Goal: Task Accomplishment & Management: Manage account settings

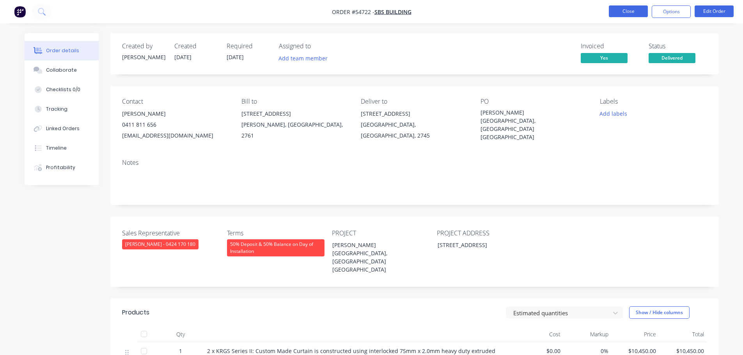
click at [618, 14] on button "Close" at bounding box center [628, 11] width 39 height 12
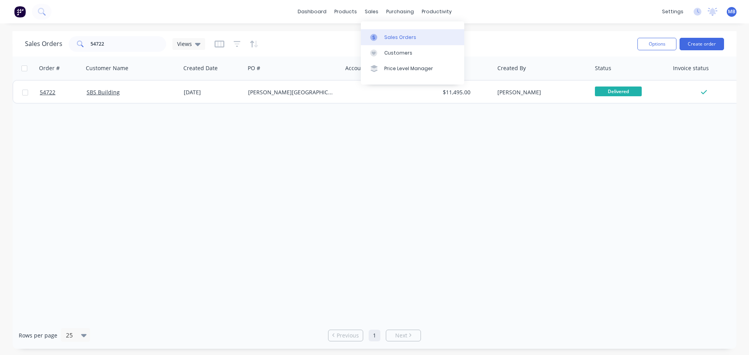
drag, startPoint x: 391, startPoint y: 37, endPoint x: 384, endPoint y: 39, distance: 6.4
click at [391, 37] on div "Sales Orders" at bounding box center [400, 37] width 32 height 7
drag, startPoint x: 114, startPoint y: 46, endPoint x: 77, endPoint y: 43, distance: 36.4
click at [77, 43] on div "54722" at bounding box center [118, 44] width 98 height 16
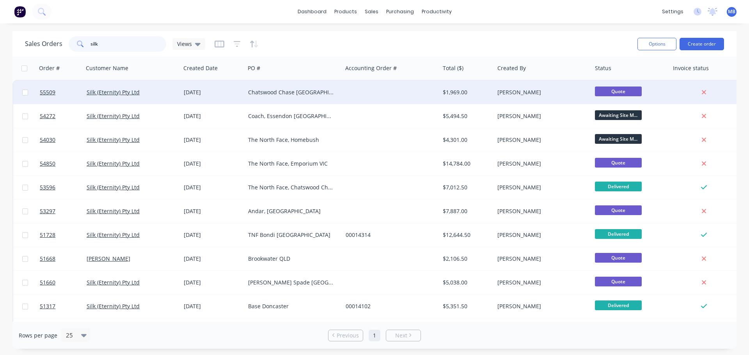
type input "silk"
click at [488, 94] on div "$1,969.00" at bounding box center [466, 93] width 46 height 8
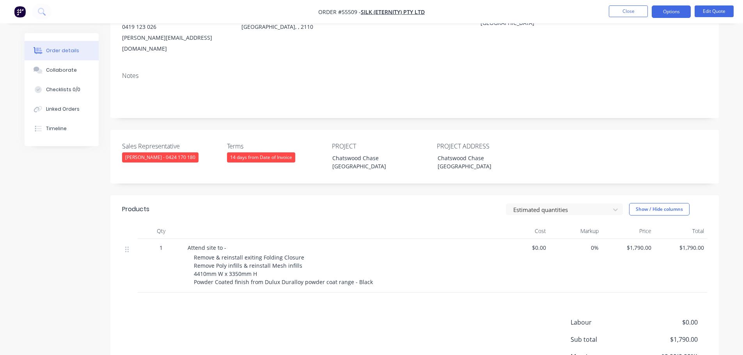
scroll to position [38, 0]
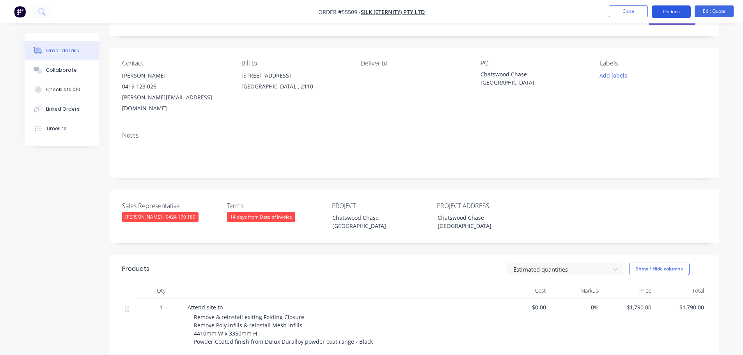
click at [663, 11] on button "Options" at bounding box center [671, 11] width 39 height 12
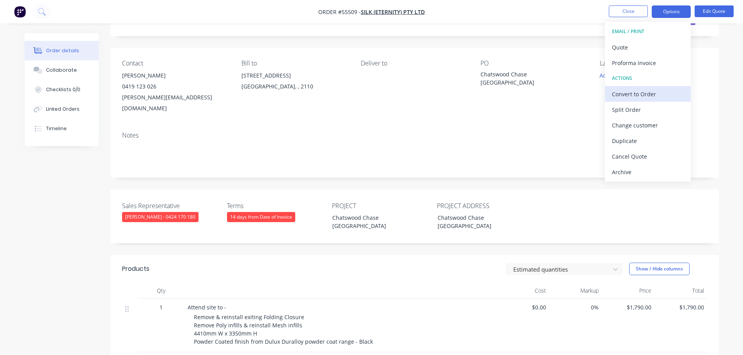
click at [627, 92] on div "Convert to Order" at bounding box center [648, 94] width 72 height 11
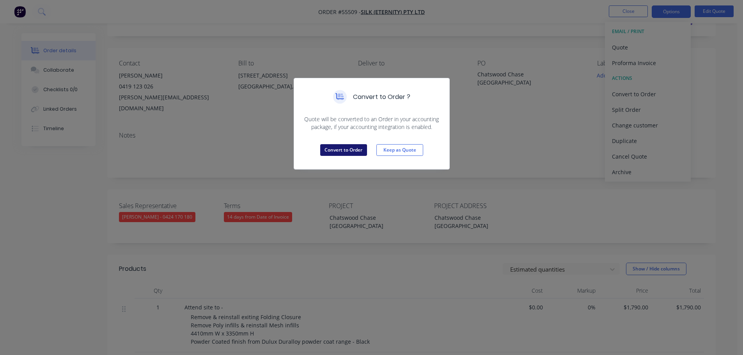
click at [363, 152] on button "Convert to Order" at bounding box center [343, 150] width 47 height 12
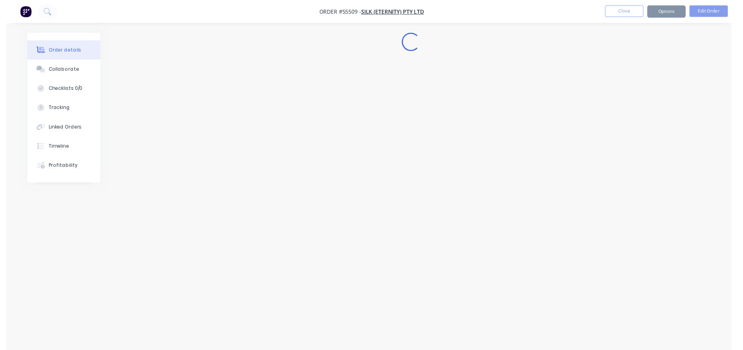
scroll to position [0, 0]
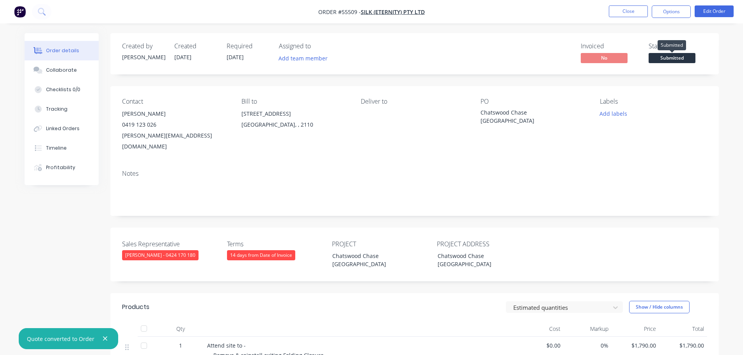
click at [674, 58] on span "Submitted" at bounding box center [672, 58] width 47 height 10
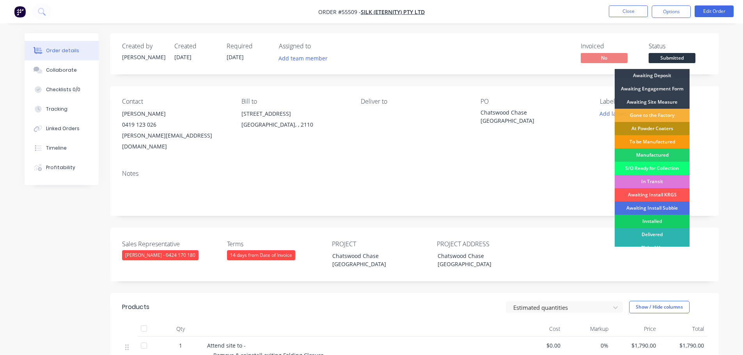
click at [644, 220] on div "Installed" at bounding box center [652, 221] width 75 height 13
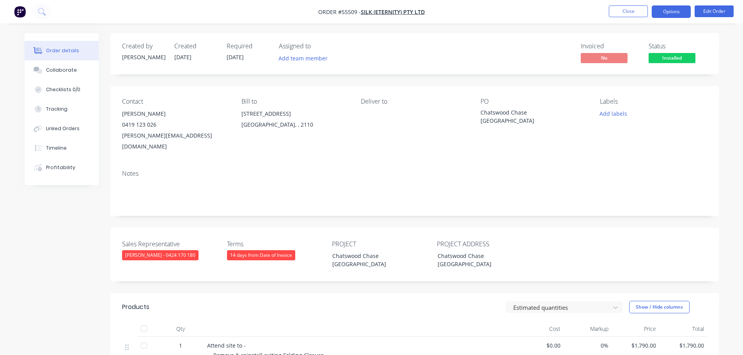
click at [661, 11] on button "Options" at bounding box center [671, 11] width 39 height 12
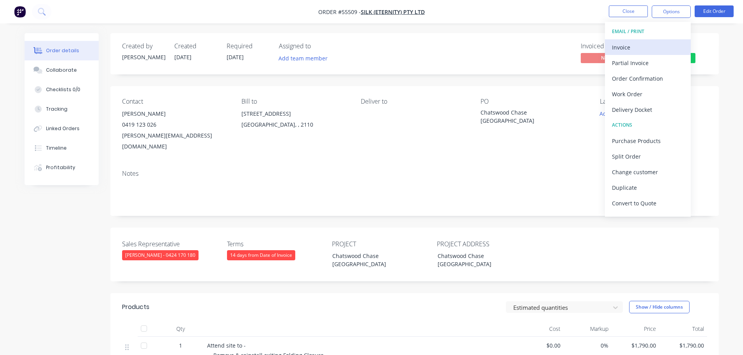
click at [624, 48] on div "Invoice" at bounding box center [648, 47] width 72 height 11
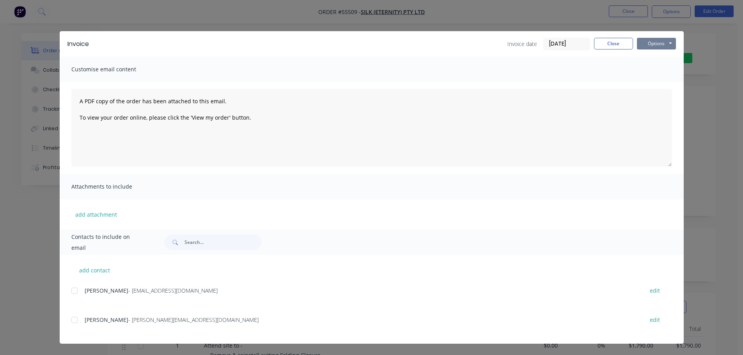
click at [659, 43] on button "Options" at bounding box center [656, 44] width 39 height 12
click at [656, 69] on button "Print" at bounding box center [662, 70] width 50 height 13
click at [614, 45] on button "Close" at bounding box center [613, 44] width 39 height 12
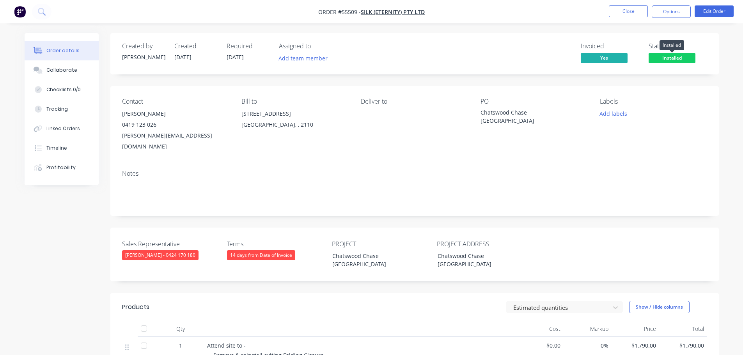
click at [658, 56] on span "Installed" at bounding box center [672, 58] width 47 height 10
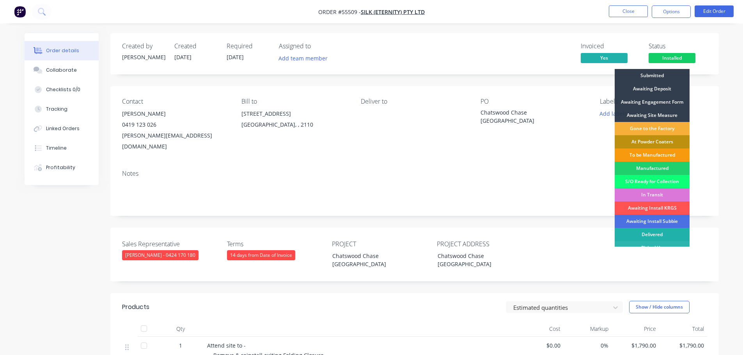
click at [653, 233] on div "Delivered" at bounding box center [652, 234] width 75 height 13
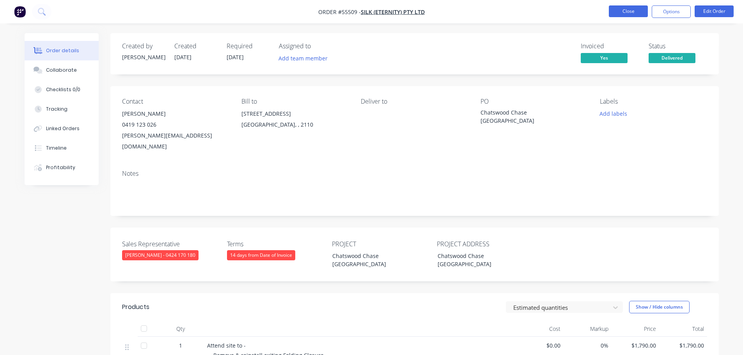
click at [625, 10] on button "Close" at bounding box center [628, 11] width 39 height 12
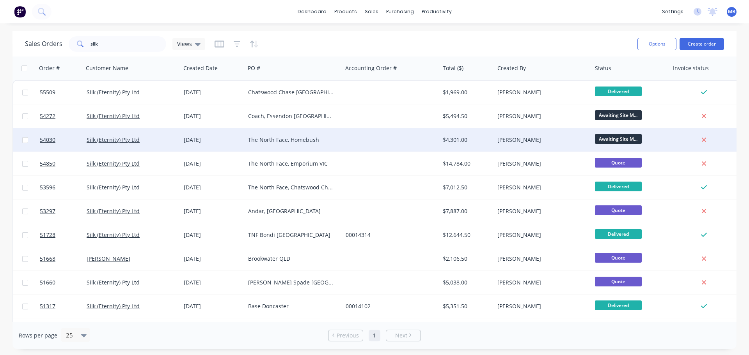
click at [508, 139] on div "[PERSON_NAME]" at bounding box center [540, 140] width 87 height 8
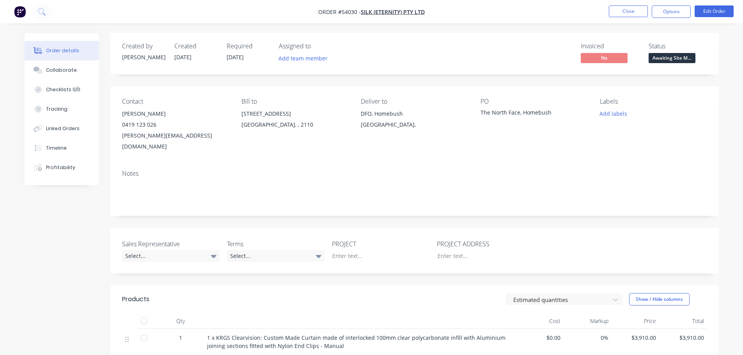
click at [674, 52] on div "Status Awaiting Site M..." at bounding box center [678, 54] width 59 height 23
click at [666, 58] on span "Awaiting Site M..." at bounding box center [672, 58] width 47 height 10
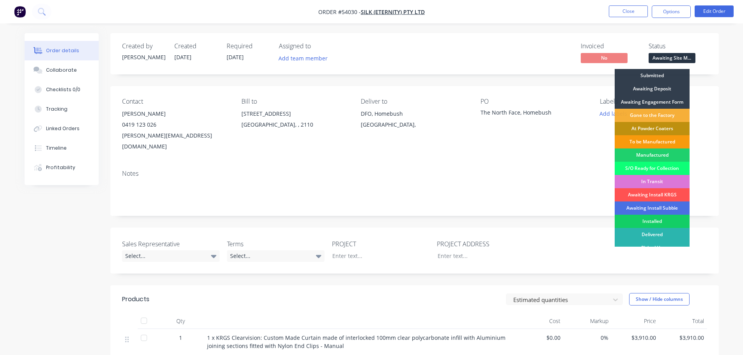
click at [650, 219] on div "Installed" at bounding box center [652, 221] width 75 height 13
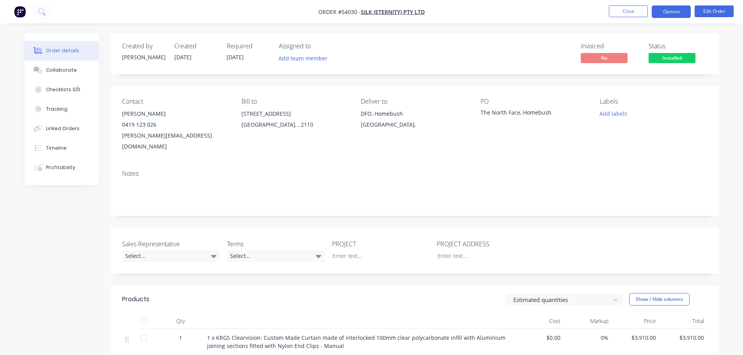
click at [667, 12] on button "Options" at bounding box center [671, 11] width 39 height 12
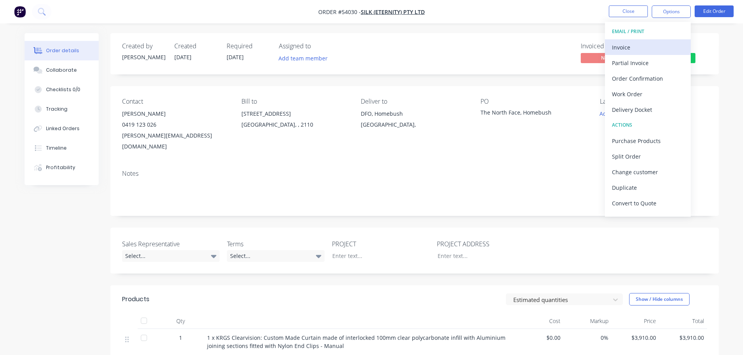
click at [625, 50] on div "Invoice" at bounding box center [648, 47] width 72 height 11
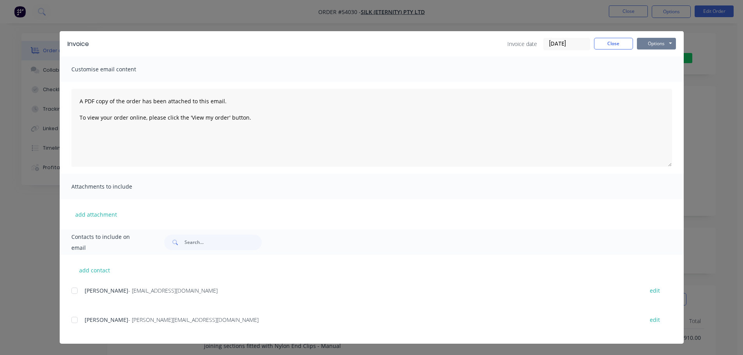
click at [658, 38] on button "Options" at bounding box center [656, 44] width 39 height 12
click at [656, 70] on button "Print" at bounding box center [662, 70] width 50 height 13
click at [622, 46] on button "Close" at bounding box center [613, 44] width 39 height 12
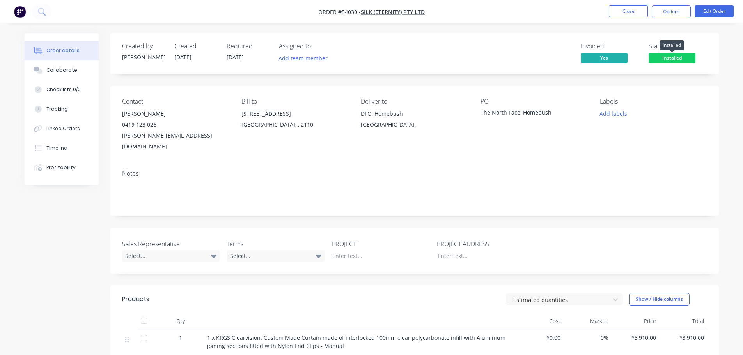
click at [660, 57] on span "Installed" at bounding box center [672, 58] width 47 height 10
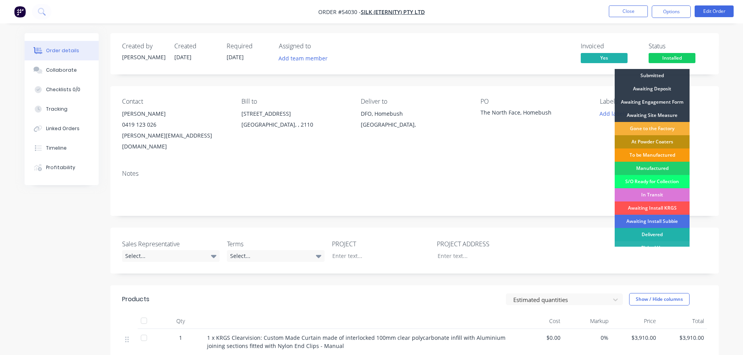
click at [646, 233] on div "Delivered" at bounding box center [652, 234] width 75 height 13
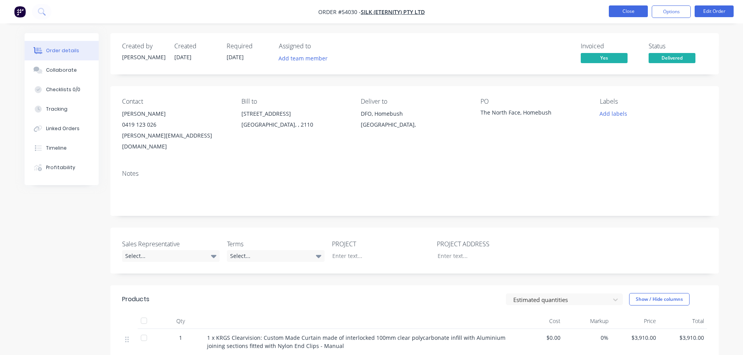
click at [624, 12] on button "Close" at bounding box center [628, 11] width 39 height 12
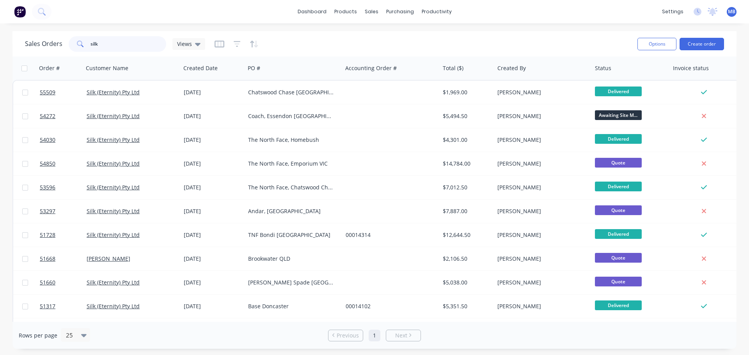
drag, startPoint x: 122, startPoint y: 46, endPoint x: 83, endPoint y: 40, distance: 40.3
click at [83, 40] on div "silk" at bounding box center [118, 44] width 98 height 16
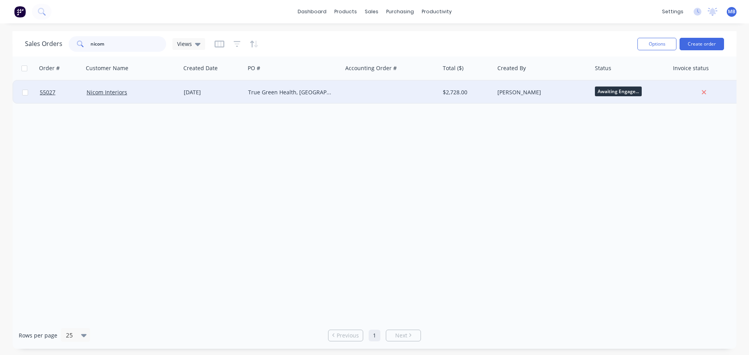
type input "nicom"
click at [496, 93] on div "[PERSON_NAME]" at bounding box center [543, 92] width 98 height 23
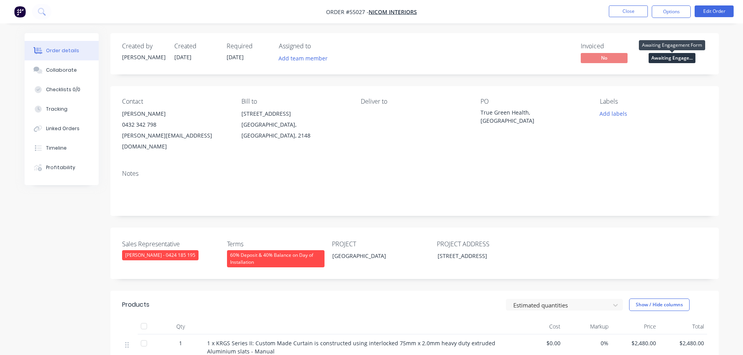
click at [682, 59] on span "Awaiting Engage..." at bounding box center [672, 58] width 47 height 10
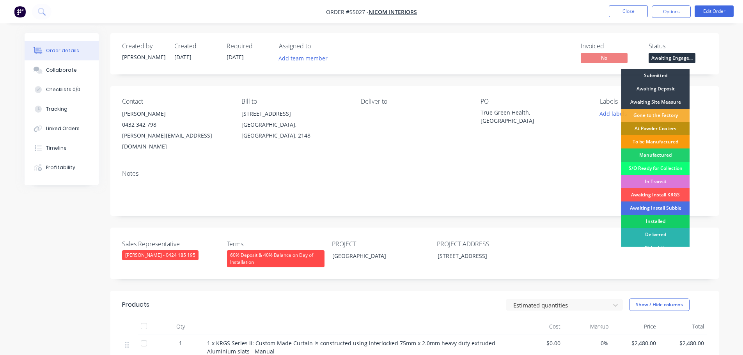
click at [657, 221] on div "Installed" at bounding box center [655, 221] width 68 height 13
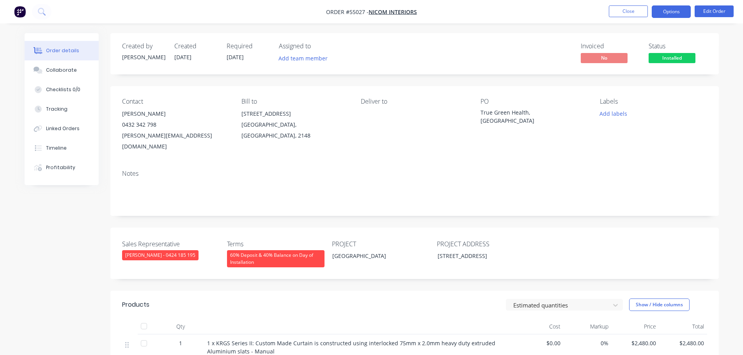
click at [666, 14] on button "Options" at bounding box center [671, 11] width 39 height 12
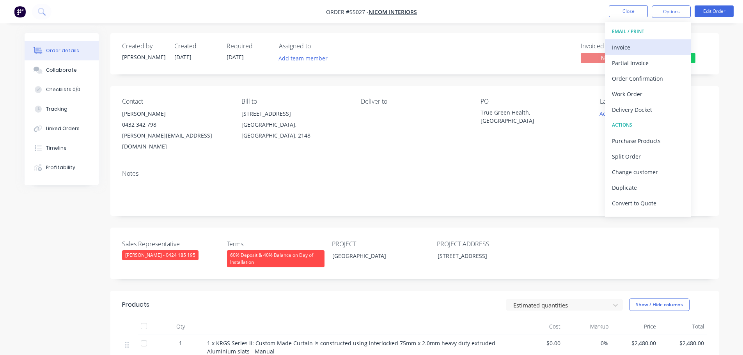
click at [623, 48] on div "Invoice" at bounding box center [648, 47] width 72 height 11
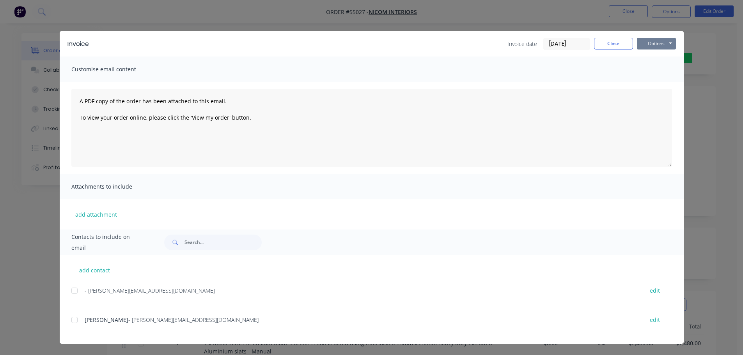
click at [650, 43] on button "Options" at bounding box center [656, 44] width 39 height 12
click at [649, 69] on button "Print" at bounding box center [662, 70] width 50 height 13
click at [614, 45] on button "Close" at bounding box center [613, 44] width 39 height 12
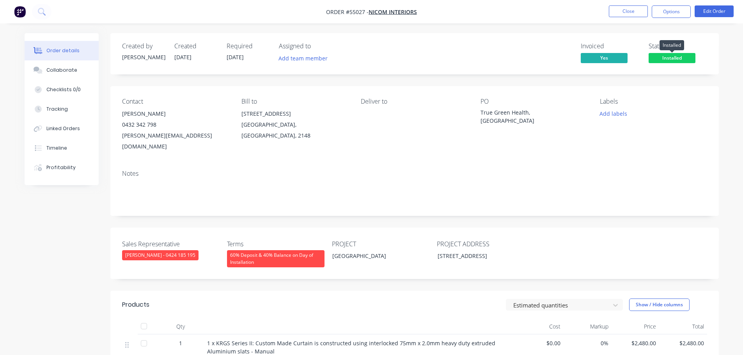
click at [669, 57] on span "Installed" at bounding box center [672, 58] width 47 height 10
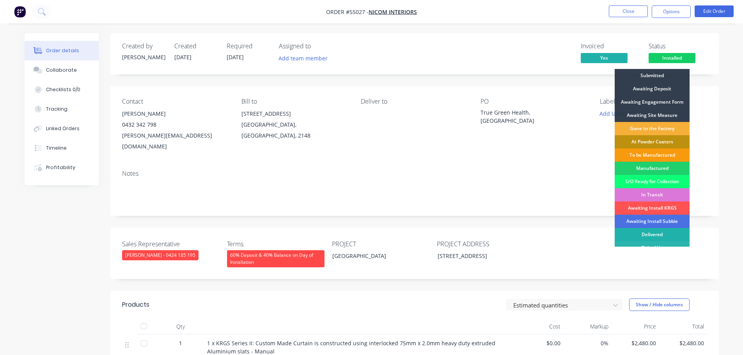
click at [658, 233] on div "Delivered" at bounding box center [652, 234] width 75 height 13
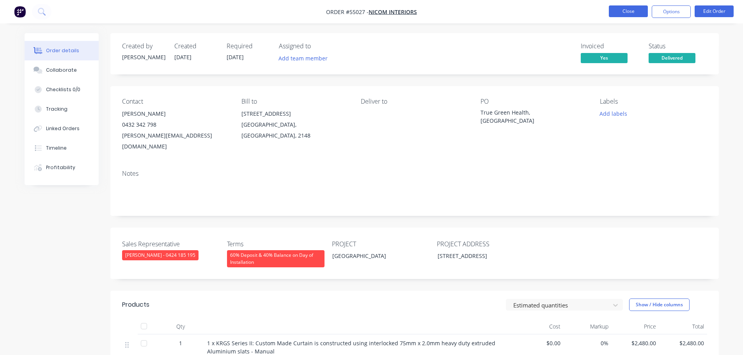
click at [627, 11] on button "Close" at bounding box center [628, 11] width 39 height 12
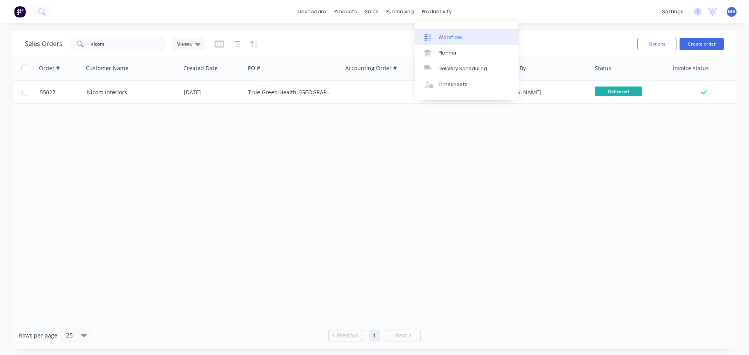
click at [450, 37] on div "Workflow" at bounding box center [449, 37] width 23 height 7
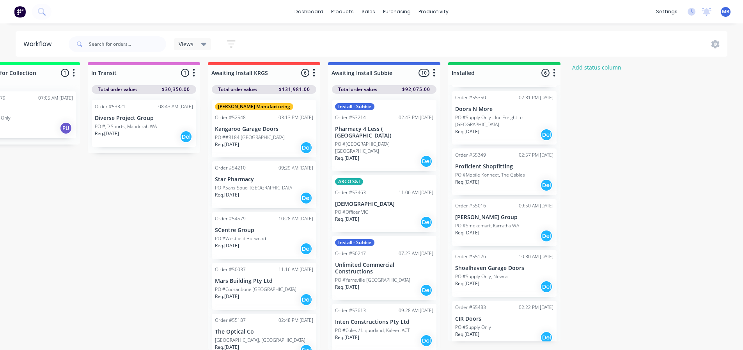
scroll to position [10, 1010]
click at [369, 14] on div "sales" at bounding box center [368, 12] width 21 height 12
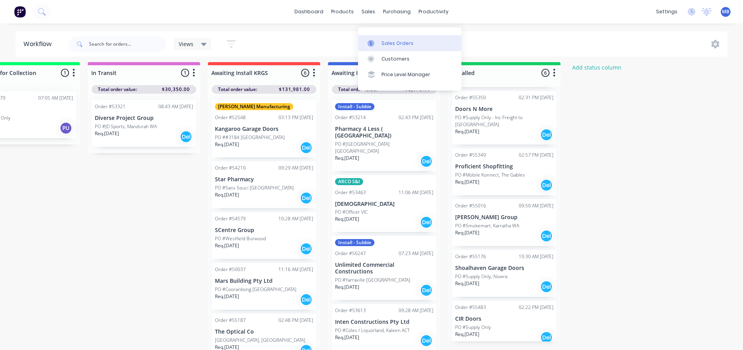
click at [383, 40] on div "Sales Orders" at bounding box center [398, 43] width 32 height 7
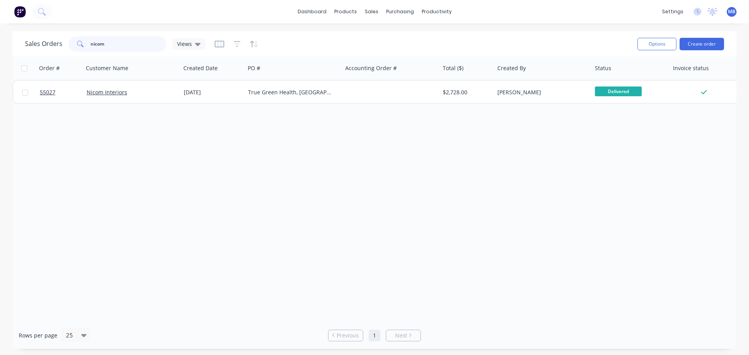
drag, startPoint x: 110, startPoint y: 44, endPoint x: 0, endPoint y: 18, distance: 113.2
click at [9, 36] on div "Sales Orders nicom Views Options Create order Order # Customer Name Created Dat…" at bounding box center [374, 190] width 749 height 318
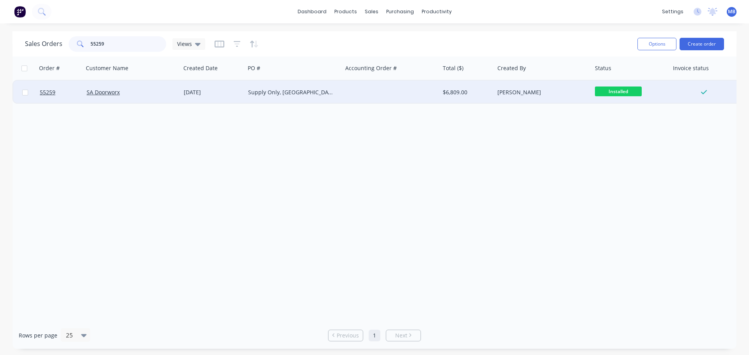
type input "55259"
click at [568, 95] on div "[PERSON_NAME]" at bounding box center [540, 93] width 87 height 8
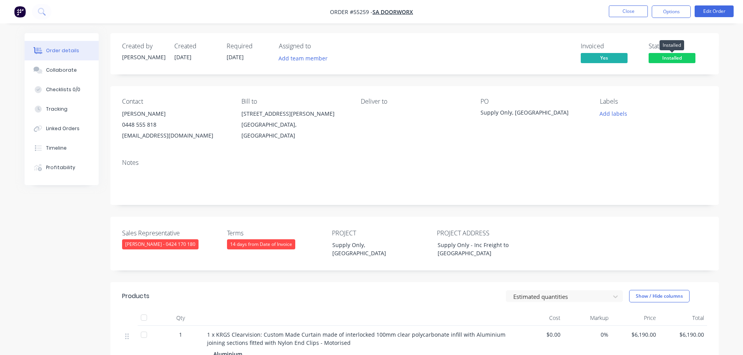
click at [680, 59] on span "Installed" at bounding box center [672, 58] width 47 height 10
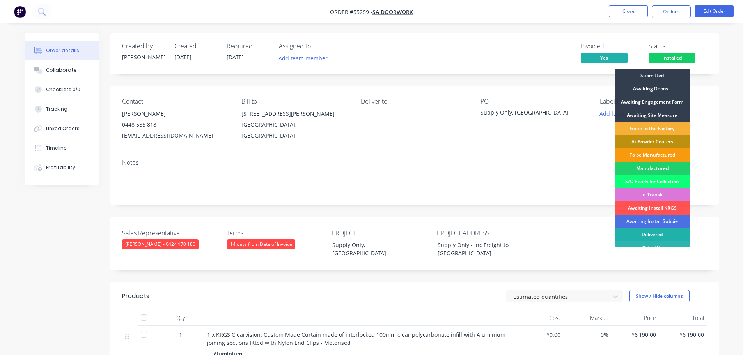
click at [653, 237] on div "Delivered" at bounding box center [652, 234] width 75 height 13
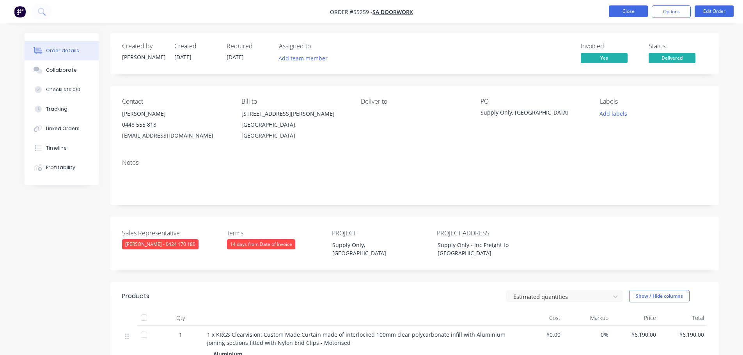
click at [619, 13] on button "Close" at bounding box center [628, 11] width 39 height 12
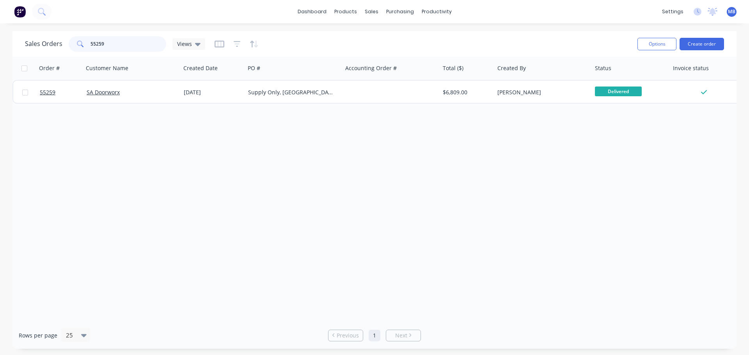
drag, startPoint x: 138, startPoint y: 46, endPoint x: 0, endPoint y: 25, distance: 139.7
click at [41, 38] on div "Sales Orders 55259 Views" at bounding box center [115, 44] width 180 height 16
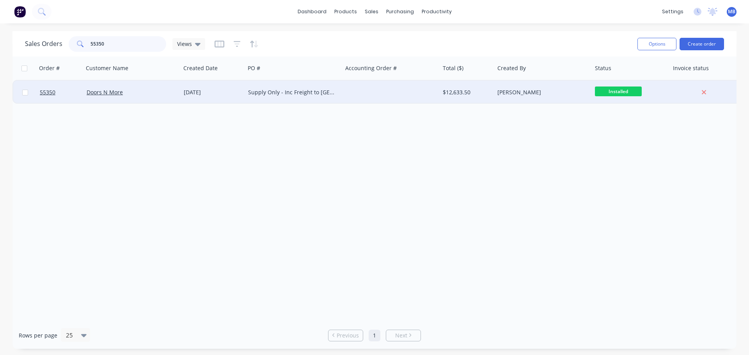
type input "55350"
click at [538, 95] on div "[PERSON_NAME]" at bounding box center [540, 93] width 87 height 8
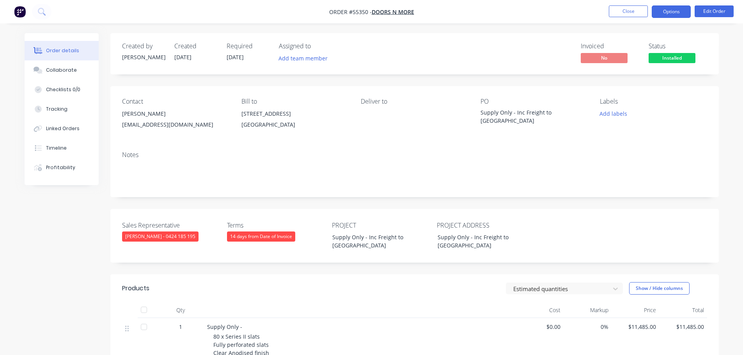
click at [671, 12] on button "Options" at bounding box center [671, 11] width 39 height 12
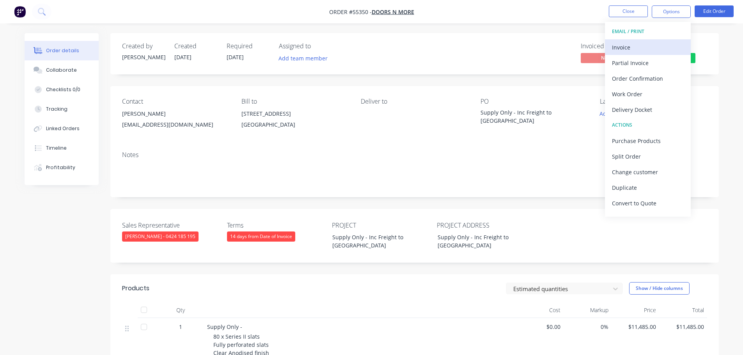
click at [620, 49] on div "Invoice" at bounding box center [648, 47] width 72 height 11
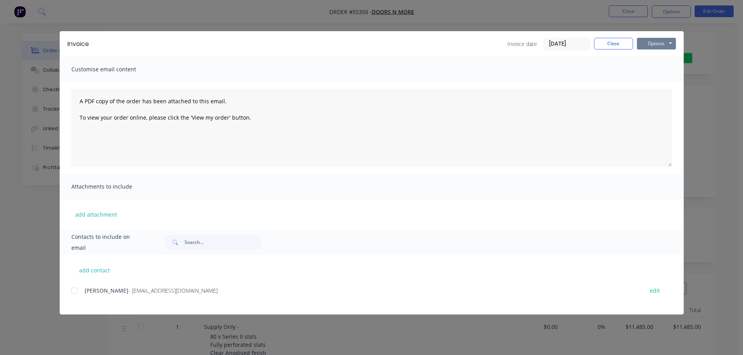
drag, startPoint x: 647, startPoint y: 44, endPoint x: 648, endPoint y: 49, distance: 5.1
click at [647, 46] on button "Options" at bounding box center [656, 44] width 39 height 12
click at [648, 72] on button "Print" at bounding box center [662, 70] width 50 height 13
click at [616, 44] on button "Close" at bounding box center [613, 44] width 39 height 12
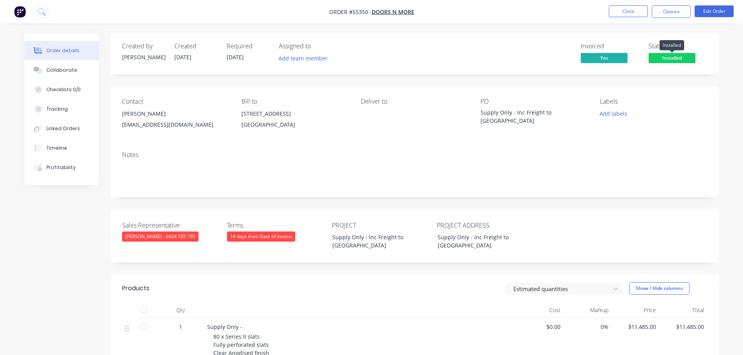
click at [665, 62] on span "Installed" at bounding box center [672, 58] width 47 height 10
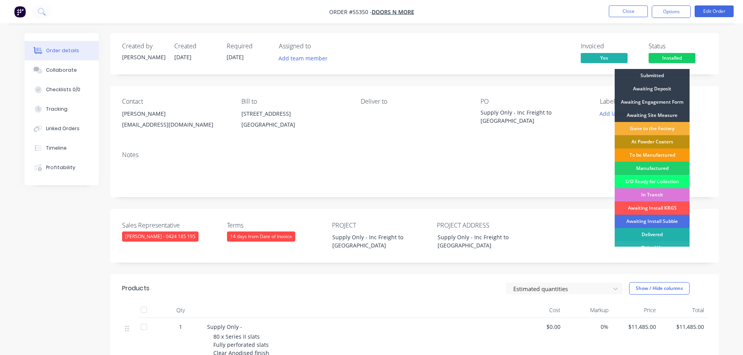
click at [656, 230] on div "Delivered" at bounding box center [652, 234] width 75 height 13
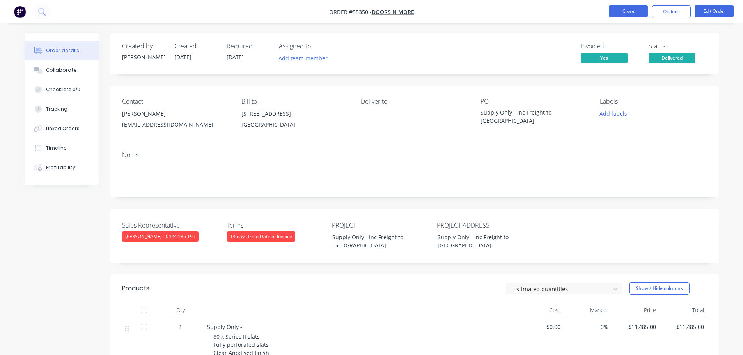
click at [630, 13] on button "Close" at bounding box center [628, 11] width 39 height 12
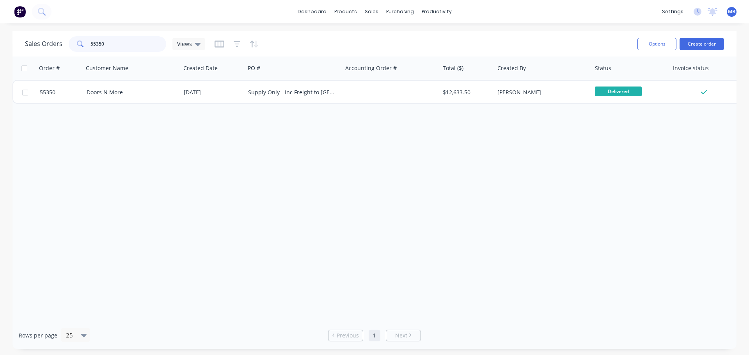
drag, startPoint x: 133, startPoint y: 49, endPoint x: 87, endPoint y: 46, distance: 46.9
click at [87, 46] on div "55350" at bounding box center [118, 44] width 98 height 16
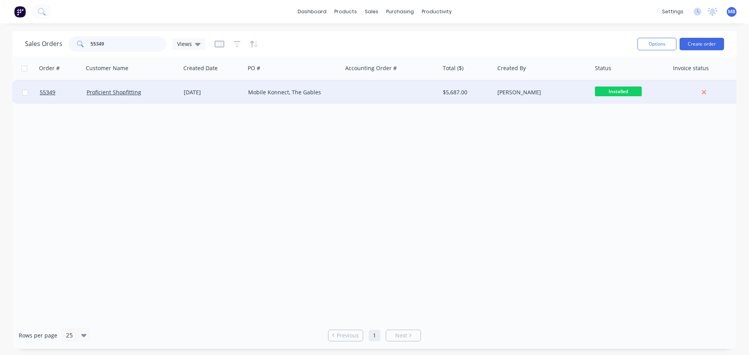
type input "55349"
click at [538, 91] on div "[PERSON_NAME]" at bounding box center [540, 93] width 87 height 8
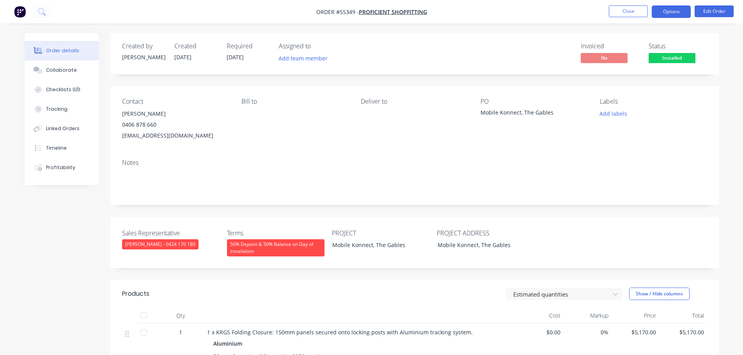
click at [673, 10] on button "Options" at bounding box center [671, 11] width 39 height 12
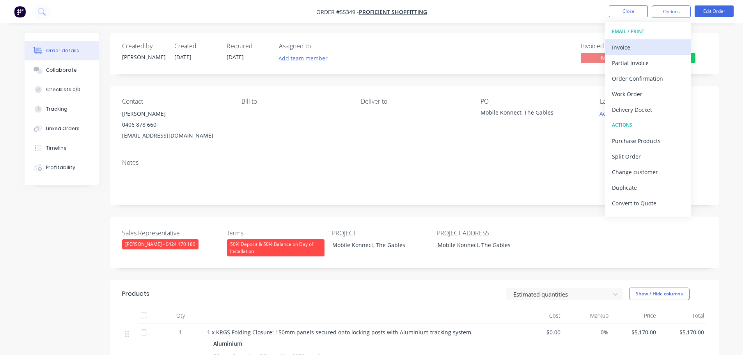
click at [630, 48] on div "Invoice" at bounding box center [648, 47] width 72 height 11
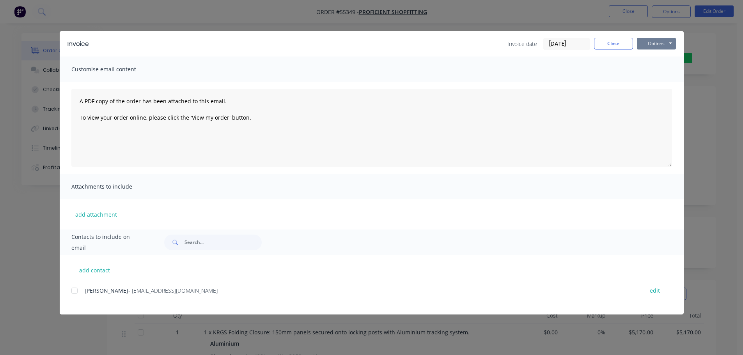
drag, startPoint x: 651, startPoint y: 40, endPoint x: 649, endPoint y: 48, distance: 8.0
click at [651, 41] on button "Options" at bounding box center [656, 44] width 39 height 12
click at [643, 69] on button "Print" at bounding box center [662, 70] width 50 height 13
click at [621, 46] on button "Close" at bounding box center [613, 44] width 39 height 12
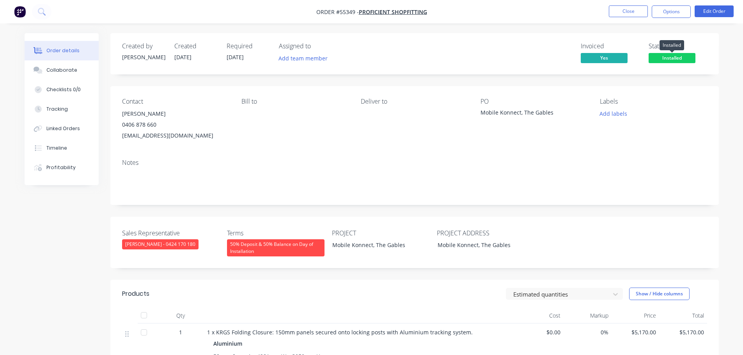
click at [659, 58] on span "Installed" at bounding box center [672, 58] width 47 height 10
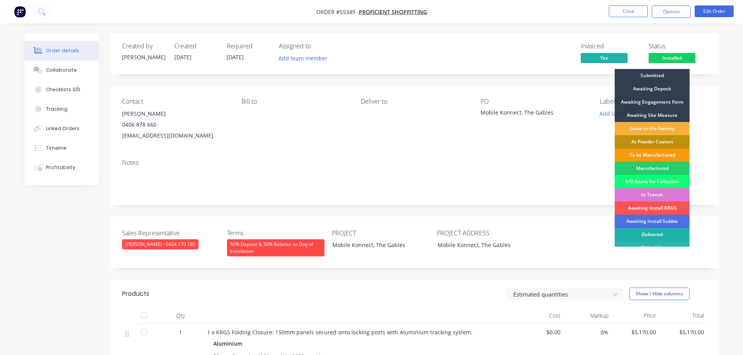
click at [648, 233] on div "Delivered" at bounding box center [652, 234] width 75 height 13
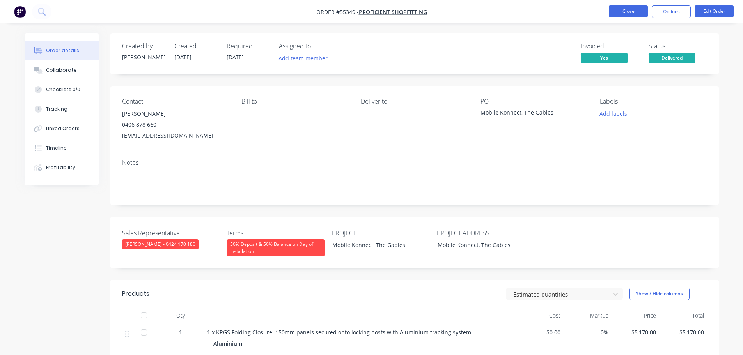
click at [631, 14] on button "Close" at bounding box center [628, 11] width 39 height 12
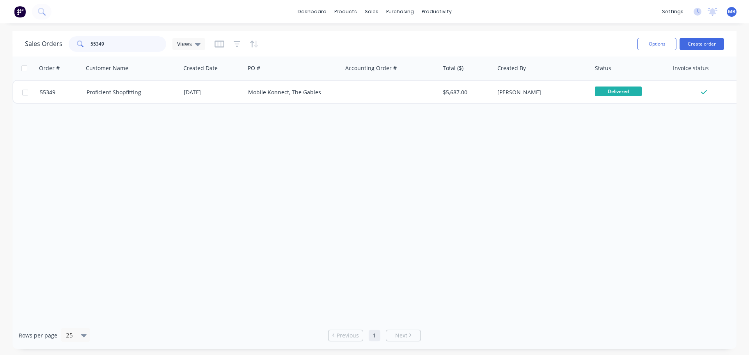
drag, startPoint x: 120, startPoint y: 49, endPoint x: 72, endPoint y: 49, distance: 47.6
click at [72, 49] on div "55349" at bounding box center [118, 44] width 98 height 16
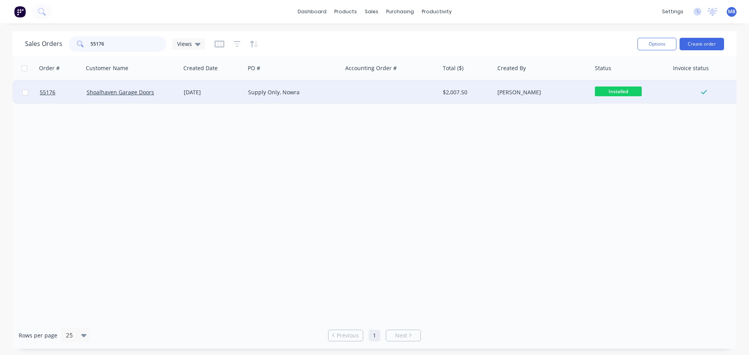
type input "55176"
click at [606, 89] on span "Installed" at bounding box center [618, 92] width 47 height 10
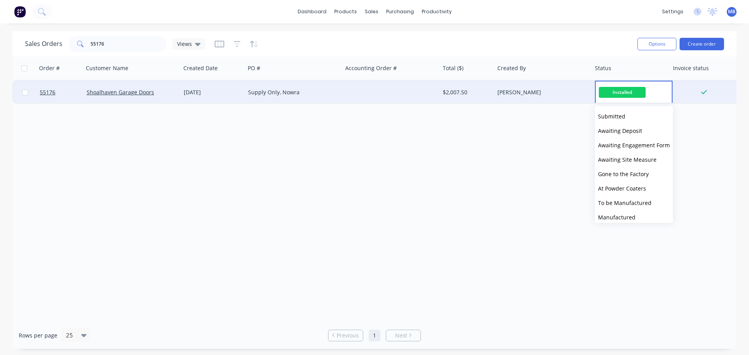
click at [525, 87] on div "[PERSON_NAME]" at bounding box center [543, 92] width 98 height 23
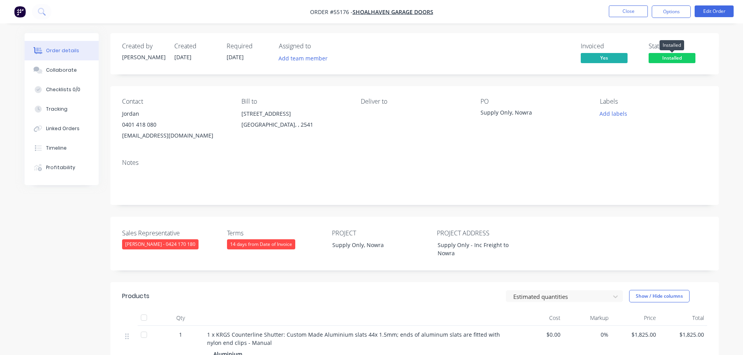
drag, startPoint x: 679, startPoint y: 60, endPoint x: 679, endPoint y: 68, distance: 7.8
click at [679, 60] on span "Installed" at bounding box center [672, 58] width 47 height 10
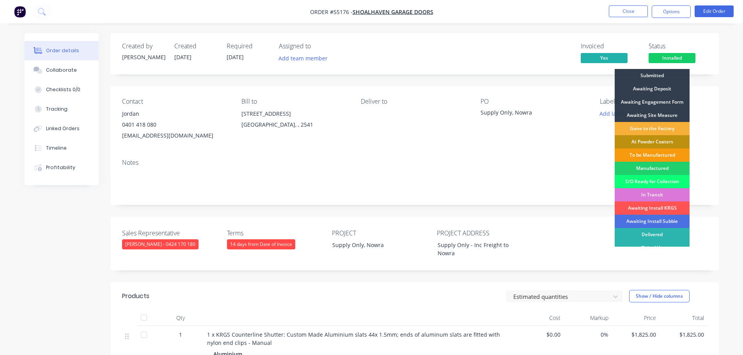
drag, startPoint x: 652, startPoint y: 235, endPoint x: 654, endPoint y: 204, distance: 31.2
click at [654, 234] on div "Delivered" at bounding box center [652, 234] width 75 height 13
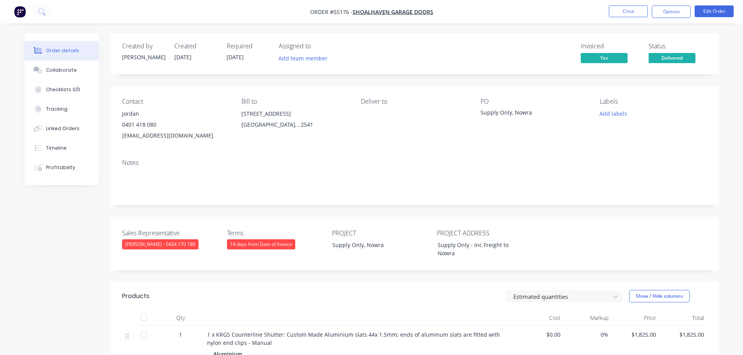
click at [628, 18] on nav "Order #55176 - Shoalhaven Garage Doors Close Options Edit Order" at bounding box center [371, 11] width 743 height 23
click at [628, 12] on button "Close" at bounding box center [628, 11] width 39 height 12
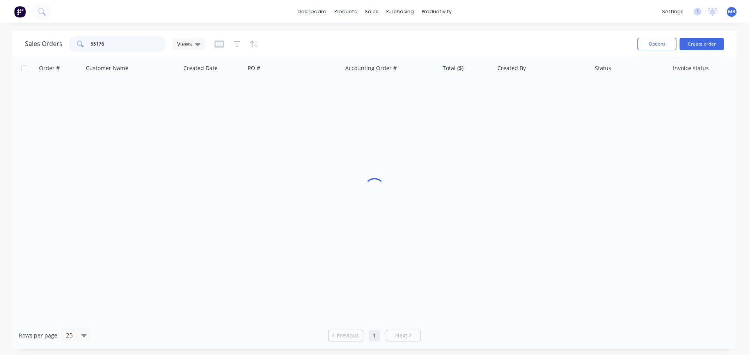
drag, startPoint x: 113, startPoint y: 46, endPoint x: 32, endPoint y: 34, distance: 82.5
click at [43, 43] on div "Sales Orders 55176 Views" at bounding box center [115, 44] width 180 height 16
drag, startPoint x: 112, startPoint y: 42, endPoint x: 73, endPoint y: 44, distance: 39.1
click at [73, 44] on div "53483" at bounding box center [118, 44] width 98 height 16
drag, startPoint x: 110, startPoint y: 46, endPoint x: 77, endPoint y: 44, distance: 33.2
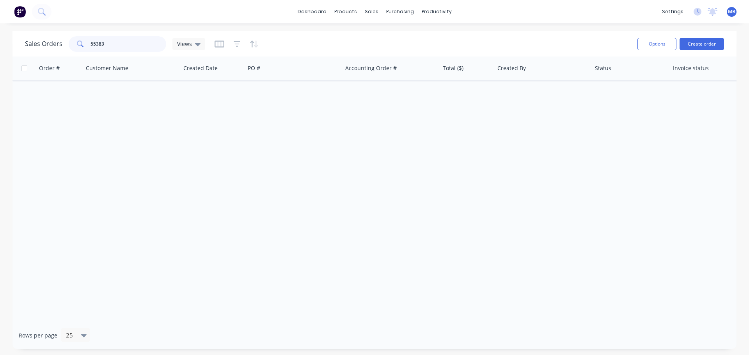
click at [77, 44] on div "55383" at bounding box center [118, 44] width 98 height 16
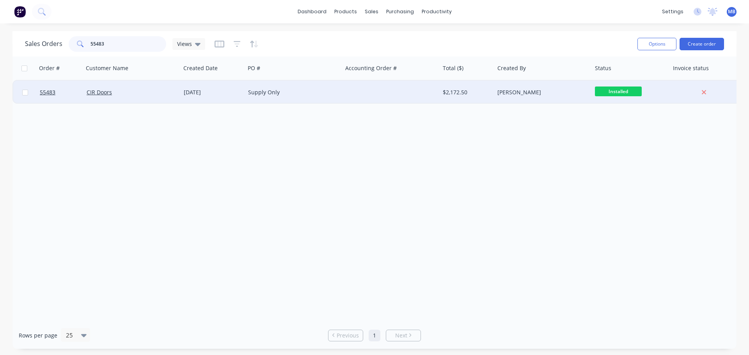
type input "55483"
click at [560, 93] on div "[PERSON_NAME]" at bounding box center [540, 93] width 87 height 8
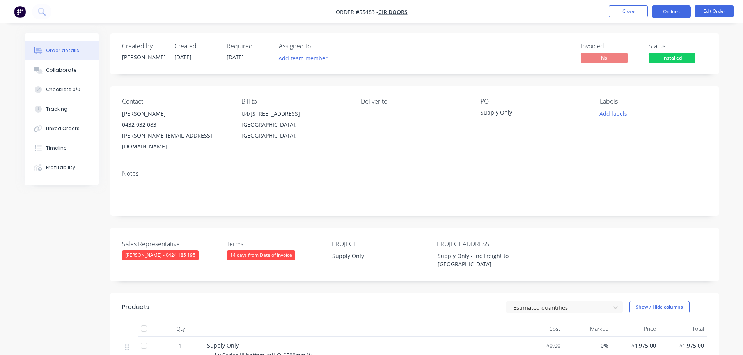
click at [683, 13] on button "Options" at bounding box center [671, 11] width 39 height 12
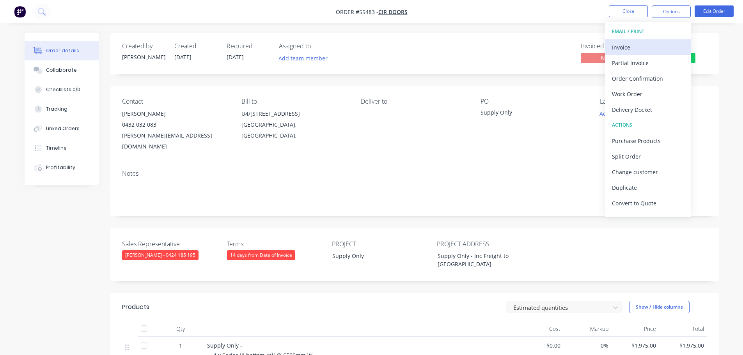
click at [629, 44] on div "Invoice" at bounding box center [648, 47] width 72 height 11
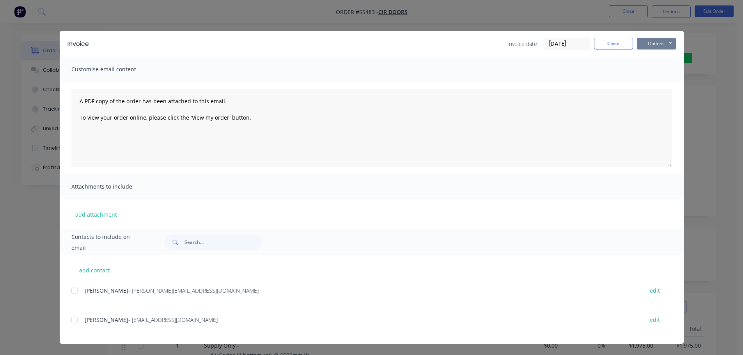
click at [659, 46] on button "Options" at bounding box center [656, 44] width 39 height 12
click at [647, 72] on button "Print" at bounding box center [662, 70] width 50 height 13
click at [619, 45] on button "Close" at bounding box center [613, 44] width 39 height 12
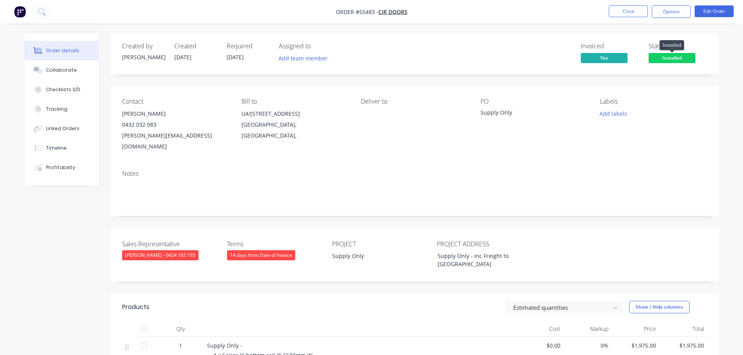
click at [661, 56] on span "Installed" at bounding box center [672, 58] width 47 height 10
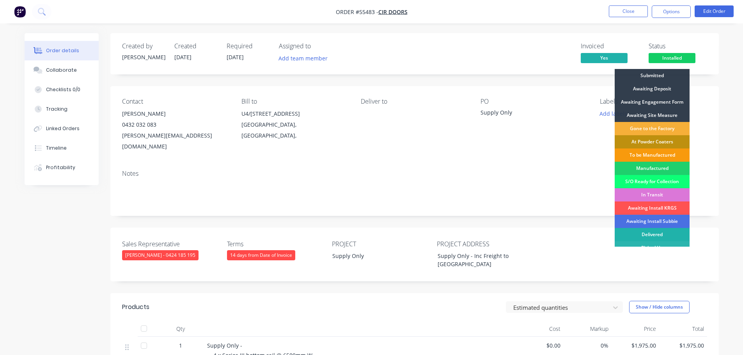
click at [643, 233] on div "Delivered" at bounding box center [652, 234] width 75 height 13
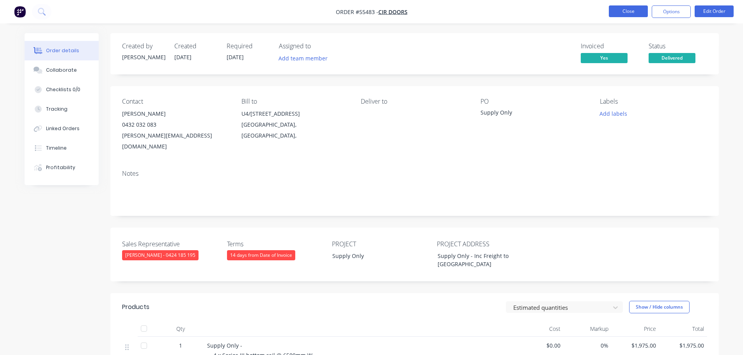
click at [629, 10] on button "Close" at bounding box center [628, 11] width 39 height 12
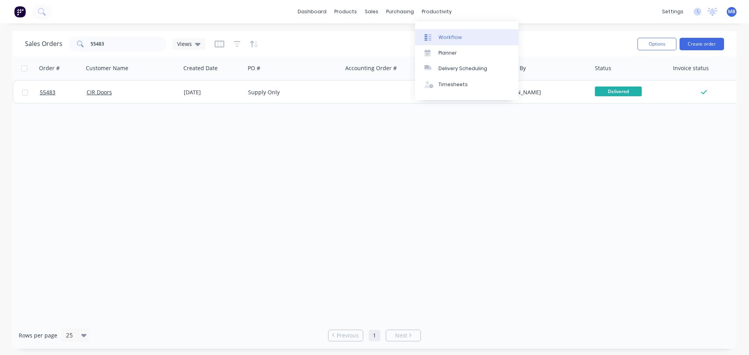
click at [442, 36] on div "Workflow" at bounding box center [449, 37] width 23 height 7
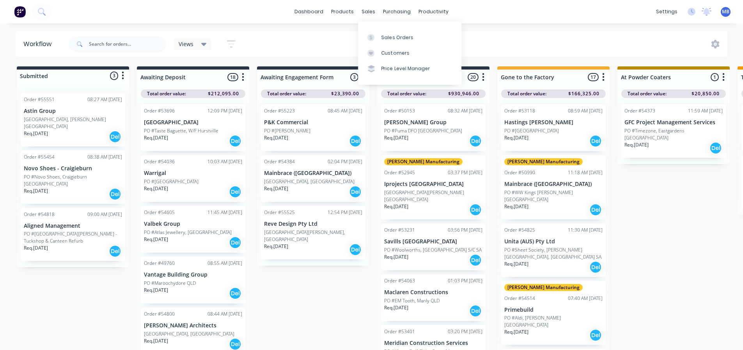
drag, startPoint x: 368, startPoint y: 10, endPoint x: 374, endPoint y: 21, distance: 12.0
click at [369, 11] on div "sales" at bounding box center [368, 12] width 21 height 12
click at [389, 37] on div "Sales Orders" at bounding box center [398, 37] width 32 height 7
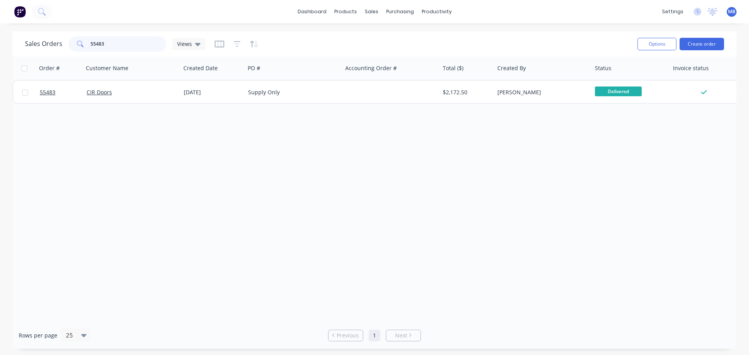
drag, startPoint x: 111, startPoint y: 43, endPoint x: 42, endPoint y: 40, distance: 69.1
click at [44, 41] on div "Sales Orders 55483 Views" at bounding box center [115, 44] width 180 height 16
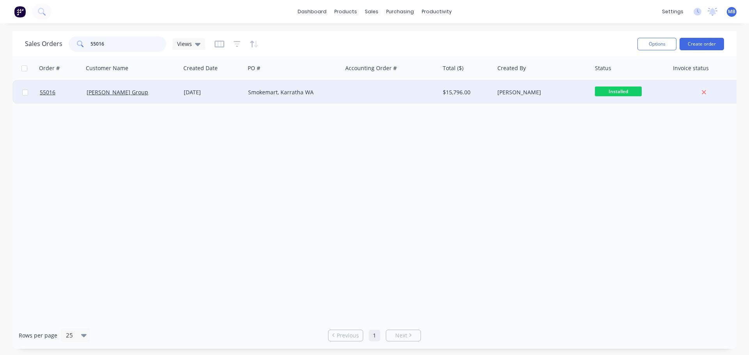
type input "55016"
click at [599, 96] on span "Installed" at bounding box center [618, 92] width 47 height 10
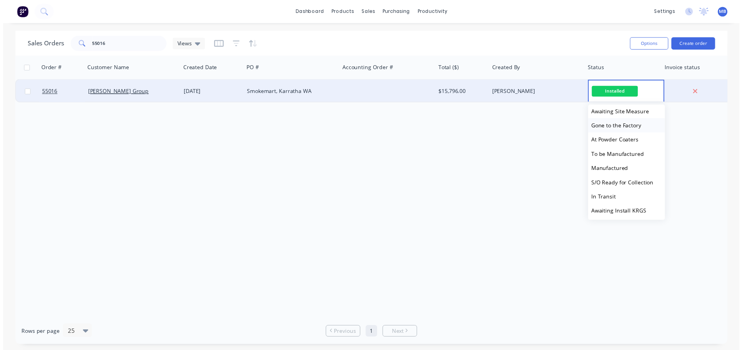
scroll to position [78, 0]
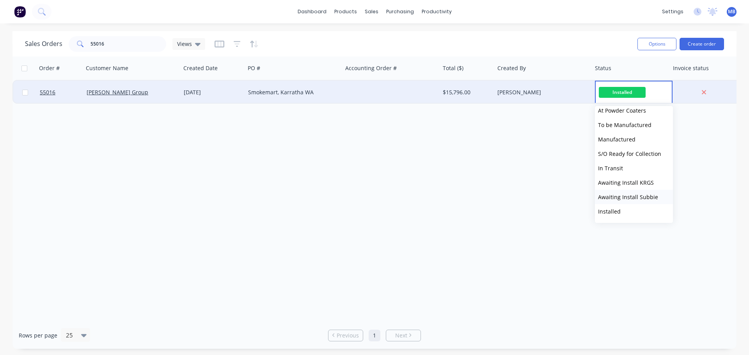
click at [614, 198] on span "Awaiting Install Subbie" at bounding box center [628, 196] width 60 height 7
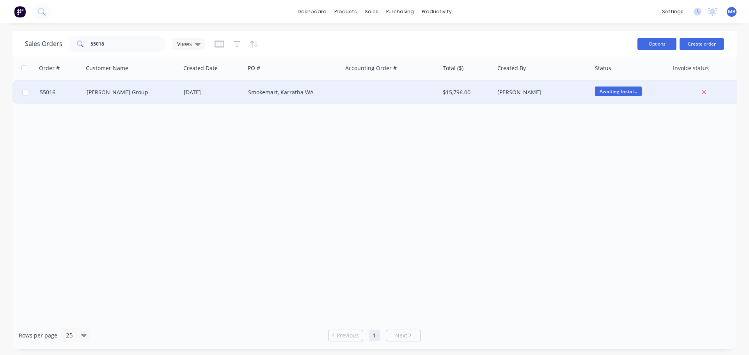
click at [650, 46] on button "Options" at bounding box center [656, 44] width 39 height 12
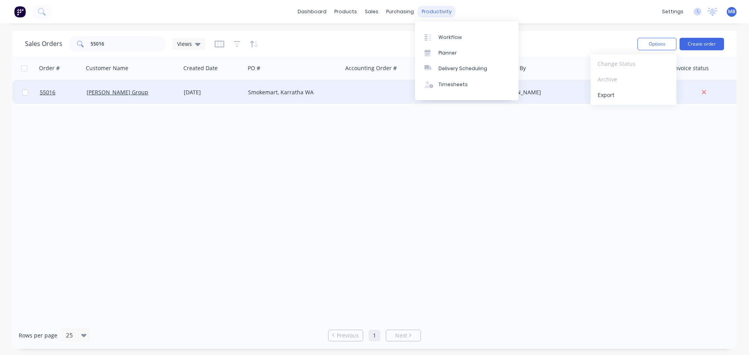
click at [424, 11] on div "productivity" at bounding box center [437, 12] width 38 height 12
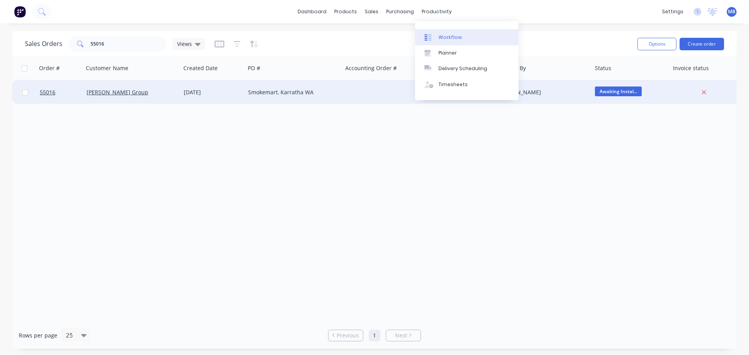
click at [450, 37] on div "Workflow" at bounding box center [449, 37] width 23 height 7
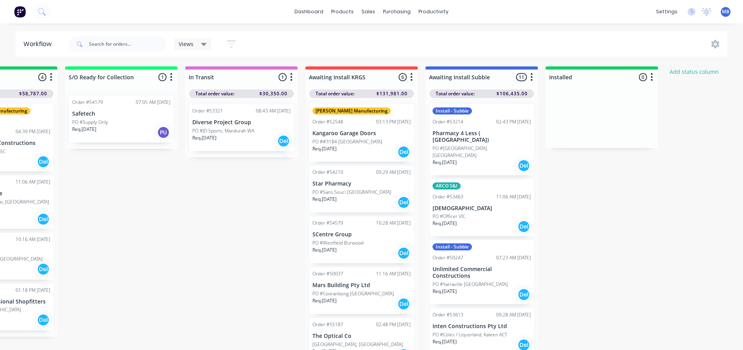
scroll to position [0, 1010]
